Goal: Information Seeking & Learning: Find specific fact

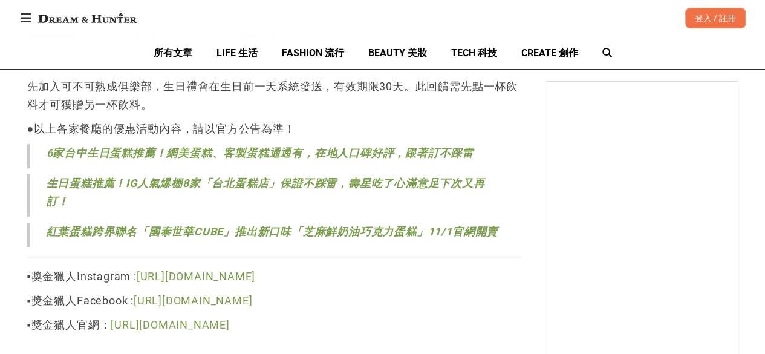
scroll to position [20372, 0]
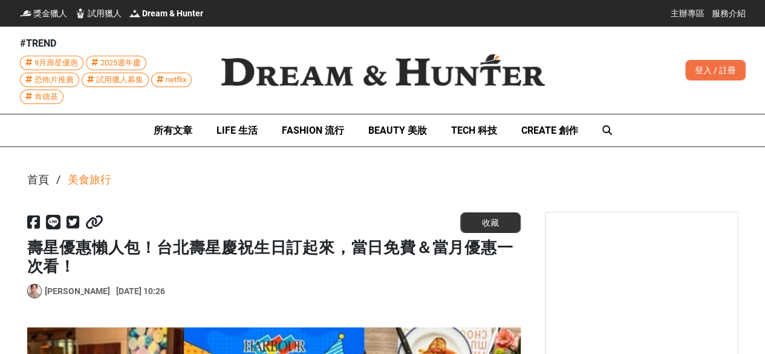
drag, startPoint x: 0, startPoint y: 255, endPoint x: 88, endPoint y: 251, distance: 88.4
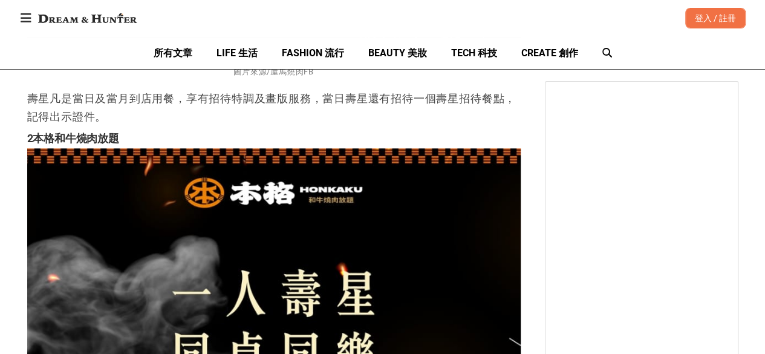
scroll to position [7496, 0]
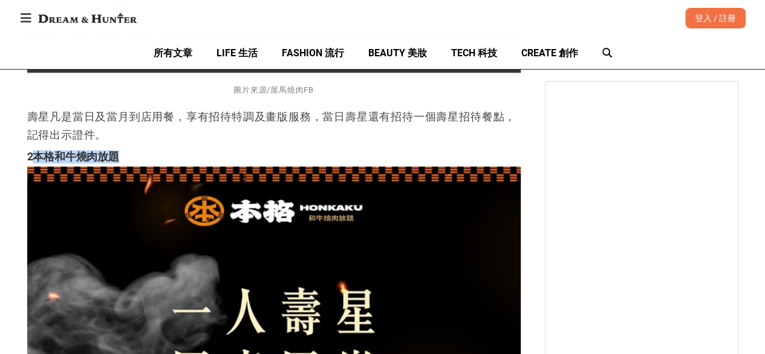
drag, startPoint x: 36, startPoint y: 148, endPoint x: 116, endPoint y: 148, distance: 79.8
click at [116, 150] on strong "2本格和牛燒肉放題" at bounding box center [73, 156] width 92 height 13
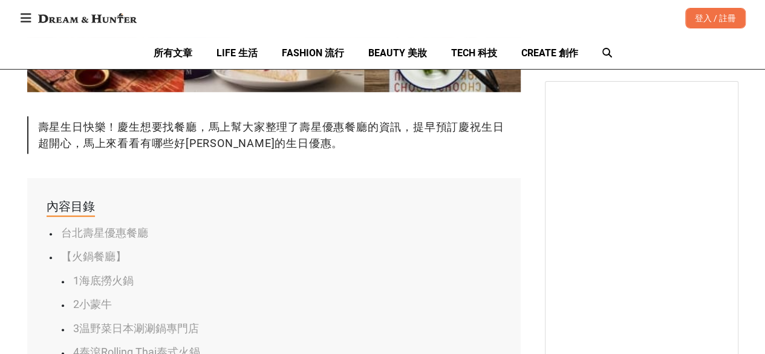
scroll to position [605, 0]
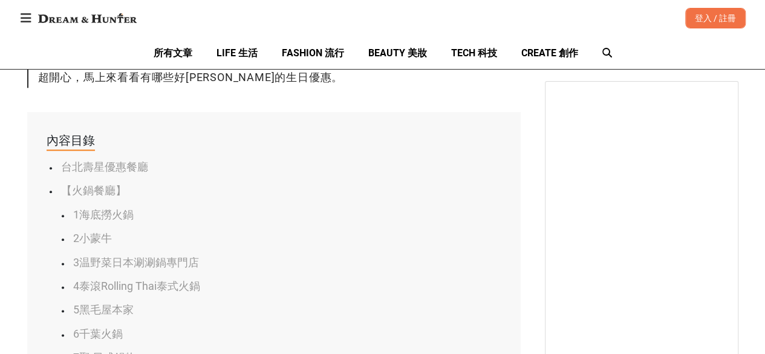
click at [103, 164] on link "台北壽星優惠餐廳" at bounding box center [104, 166] width 87 height 13
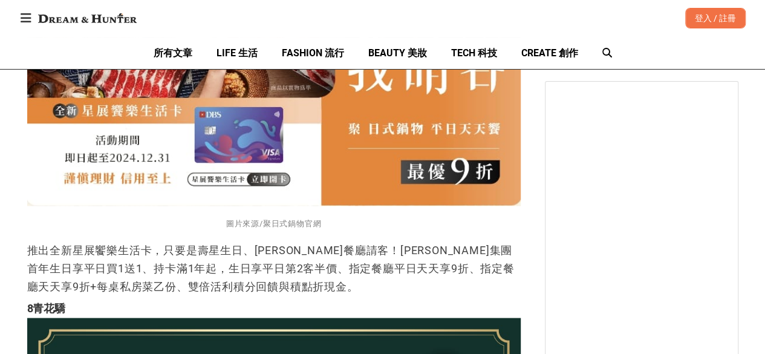
scroll to position [5543, 0]
